Goal: Information Seeking & Learning: Learn about a topic

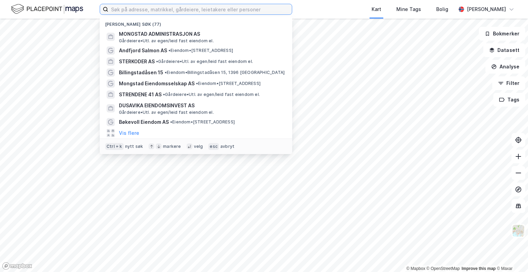
click at [165, 9] on input at bounding box center [200, 9] width 184 height 10
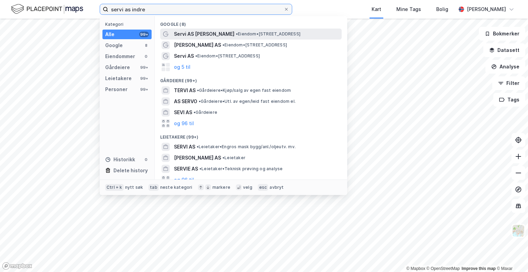
type input "servi as indre"
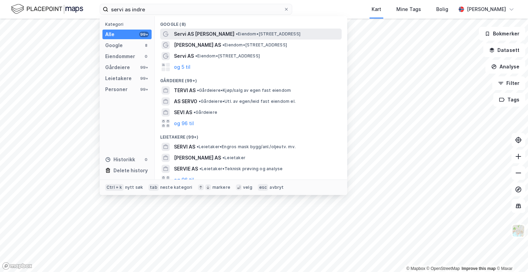
click at [261, 35] on span "• Eiendom • [STREET_ADDRESS]" at bounding box center [268, 33] width 65 height 5
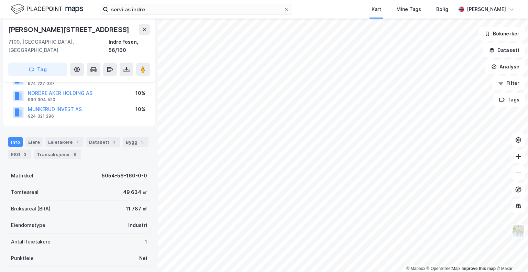
scroll to position [33, 0]
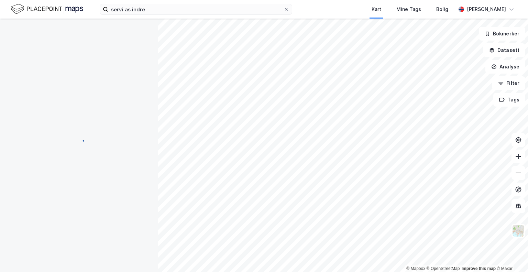
scroll to position [16, 0]
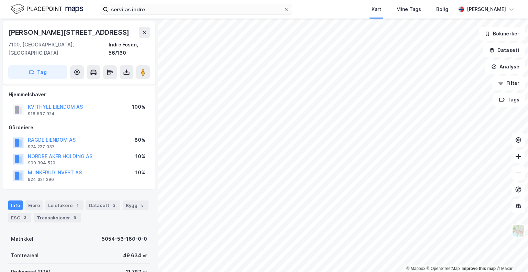
scroll to position [16, 0]
